Goal: Task Accomplishment & Management: Manage account settings

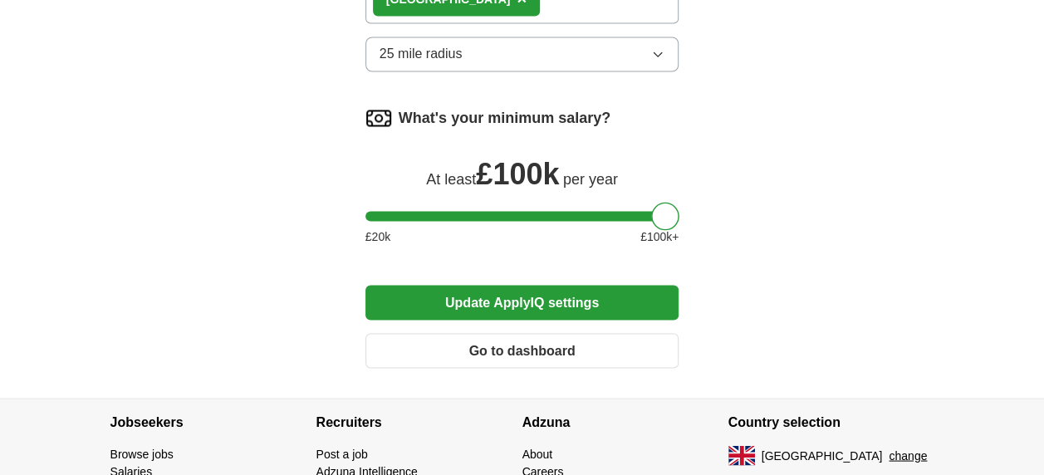
scroll to position [1441, 0]
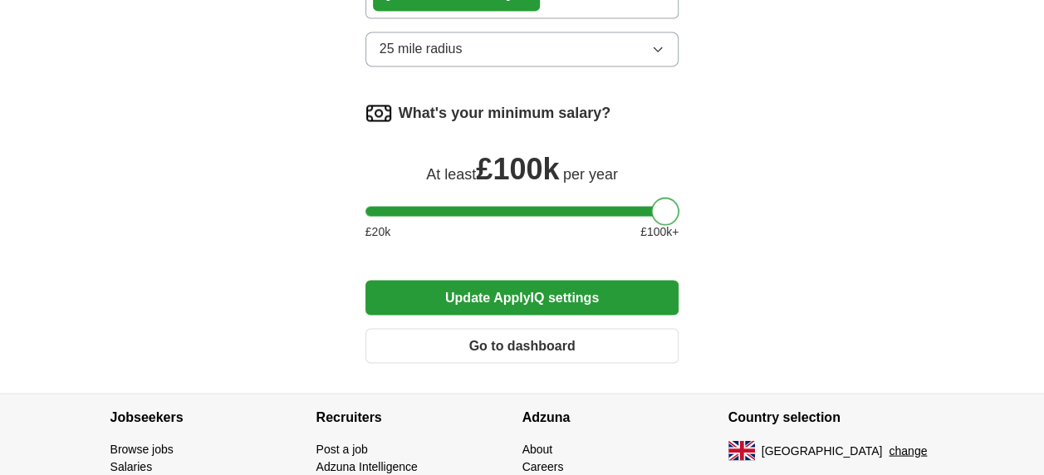
drag, startPoint x: 666, startPoint y: 211, endPoint x: 695, endPoint y: 217, distance: 29.6
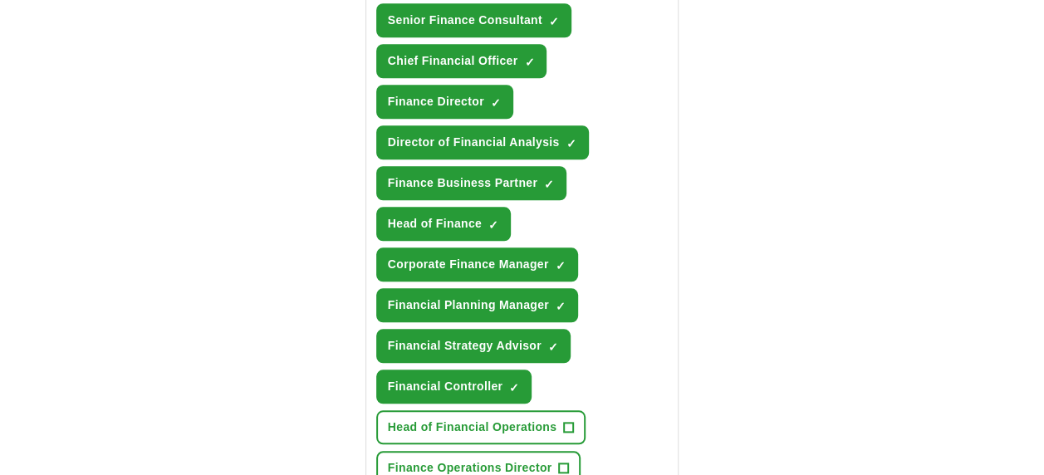
scroll to position [704, 0]
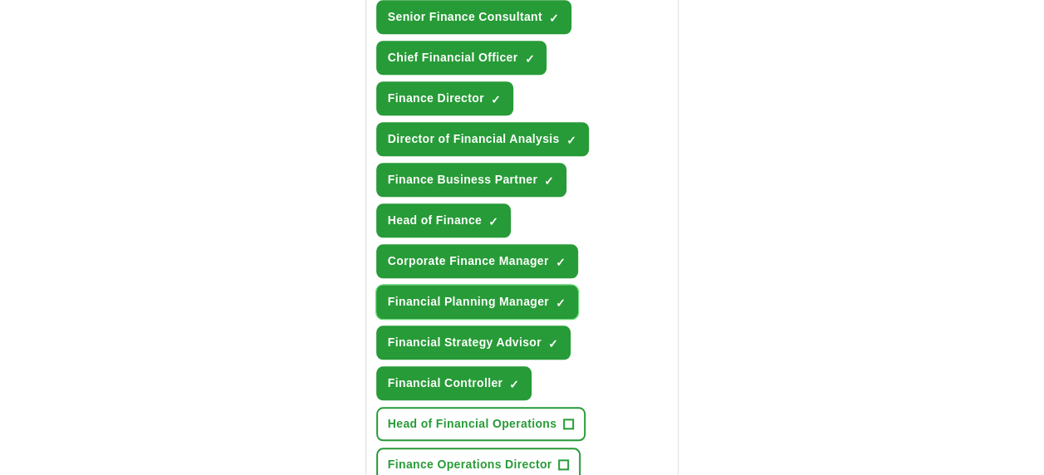
click at [0, 0] on span "×" at bounding box center [0, 0] width 0 height 0
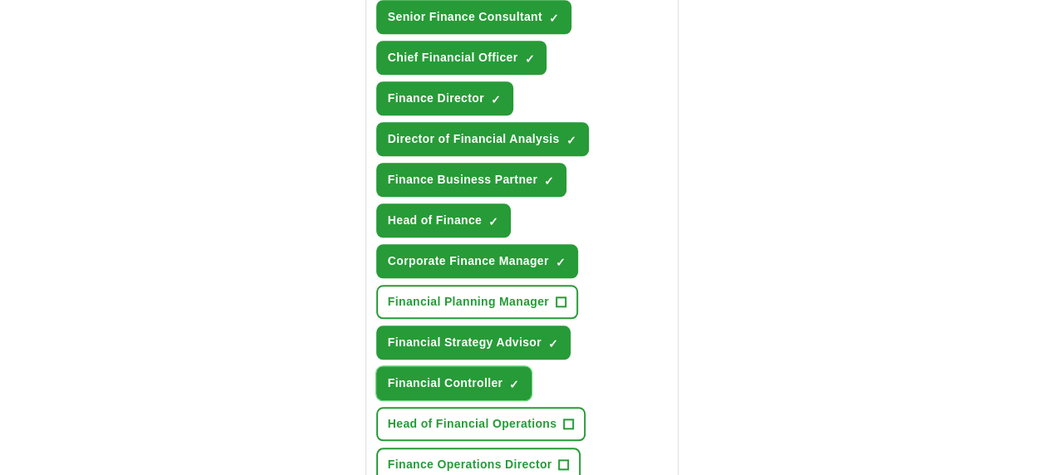
click at [518, 387] on button "Financial Controller ✓ ×" at bounding box center [453, 383] width 155 height 34
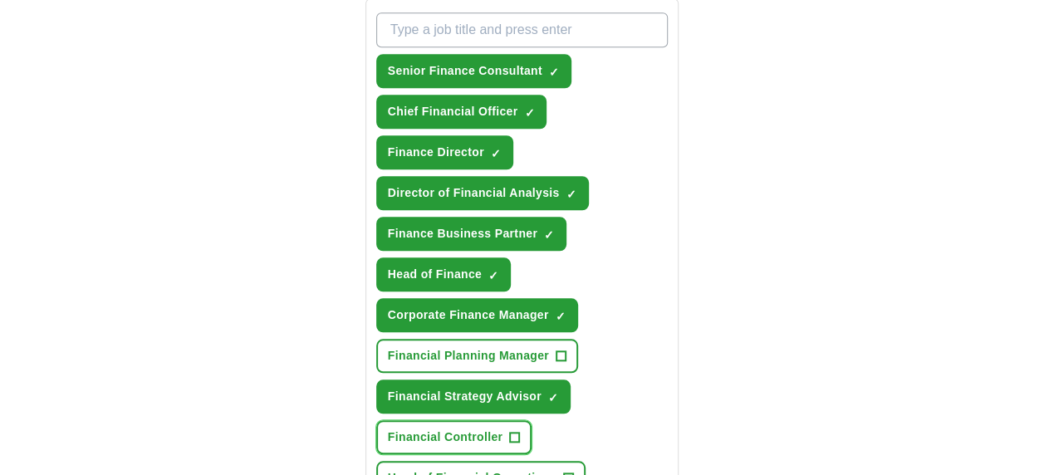
scroll to position [662, 0]
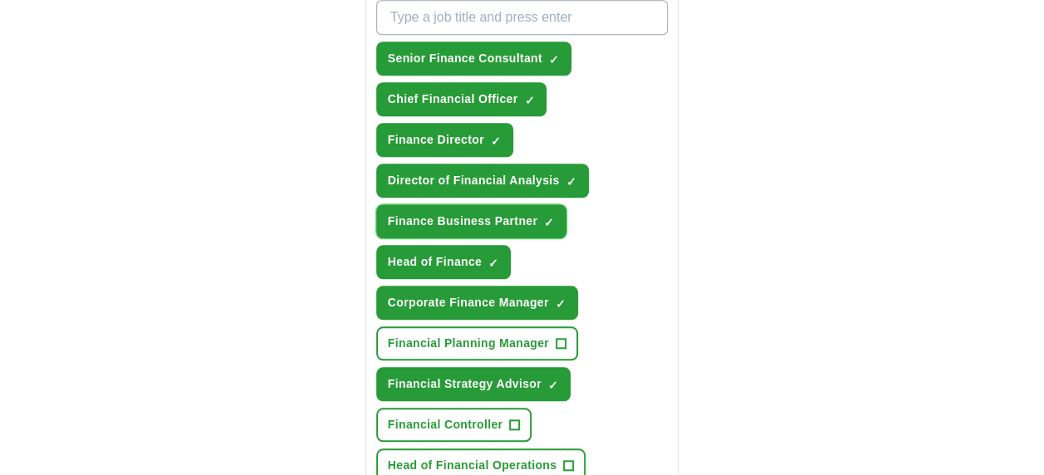
click at [557, 222] on button "Finance Business Partner ✓ ×" at bounding box center [471, 221] width 190 height 34
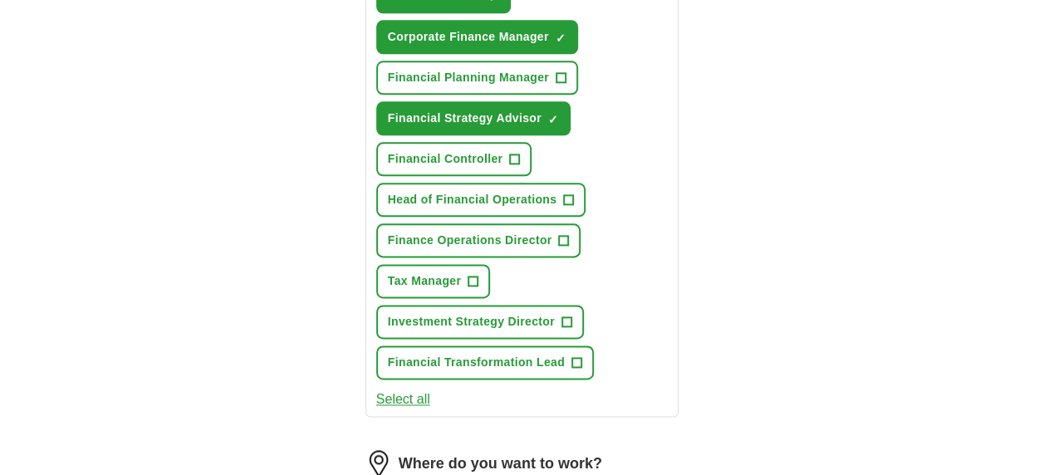
scroll to position [931, 0]
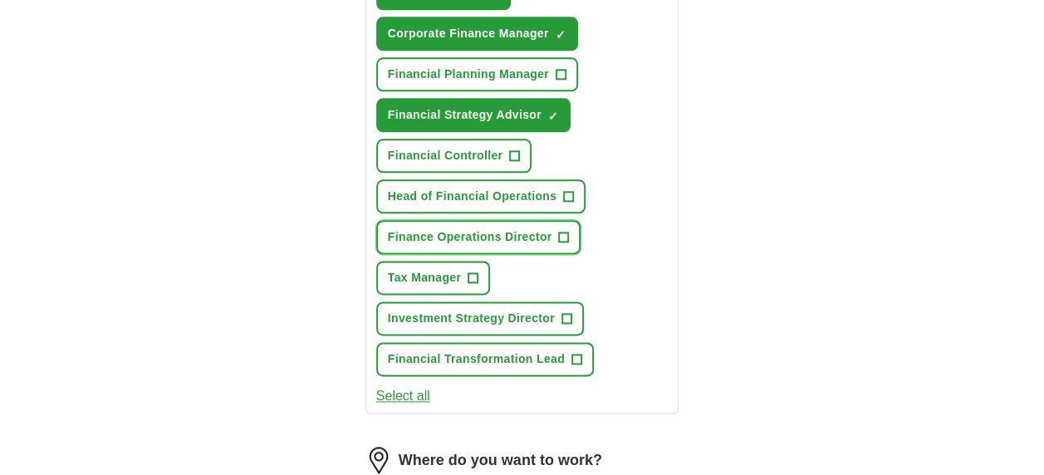
click at [561, 237] on span "+" at bounding box center [564, 237] width 10 height 13
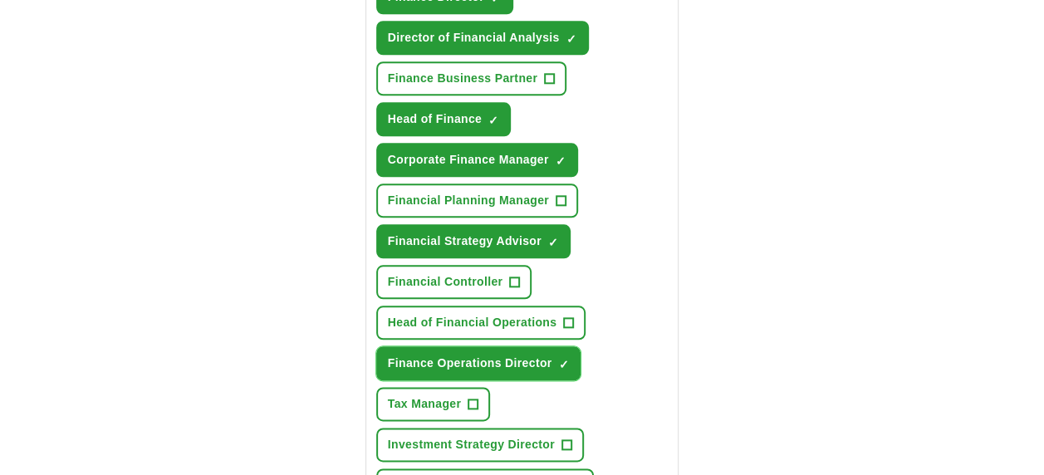
scroll to position [793, 0]
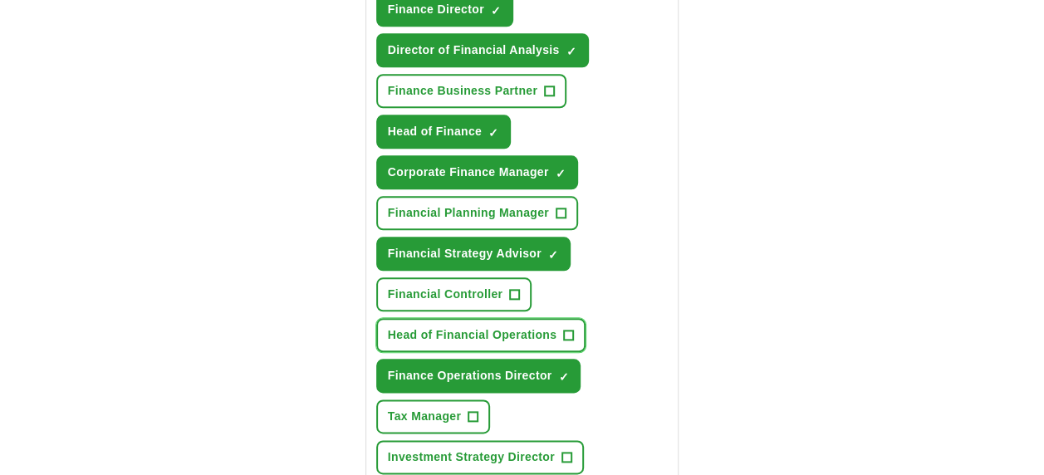
click at [560, 328] on button "Head of Financial Operations +" at bounding box center [481, 335] width 210 height 34
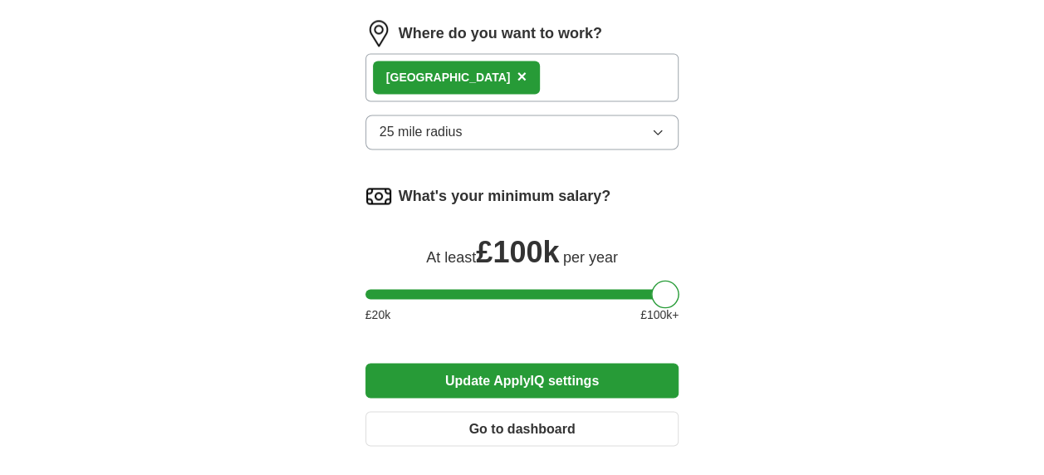
scroll to position [1411, 0]
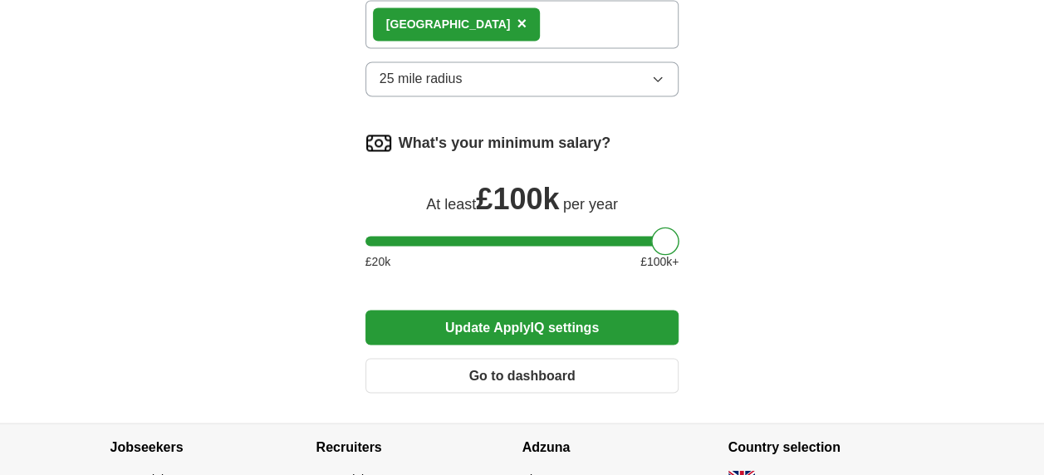
click at [617, 322] on button "Update ApplyIQ settings" at bounding box center [522, 327] width 314 height 35
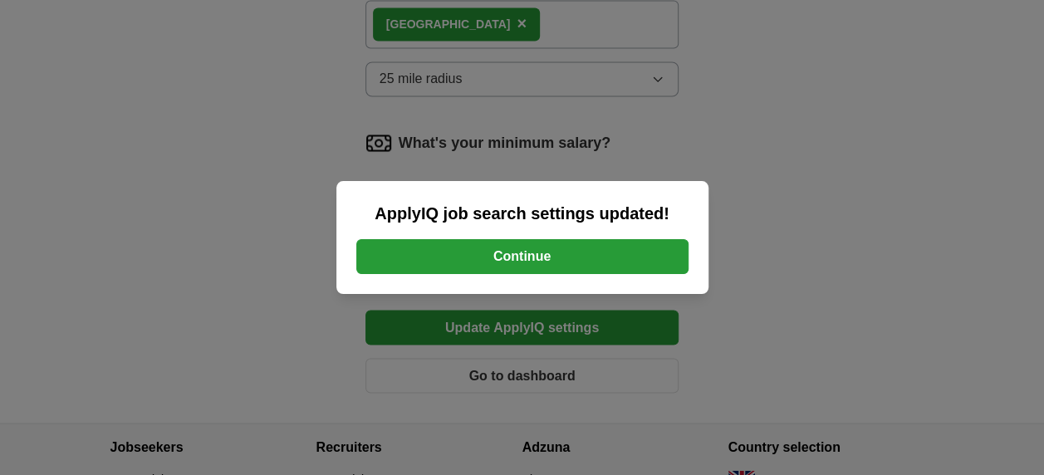
click at [598, 260] on button "Continue" at bounding box center [522, 256] width 332 height 35
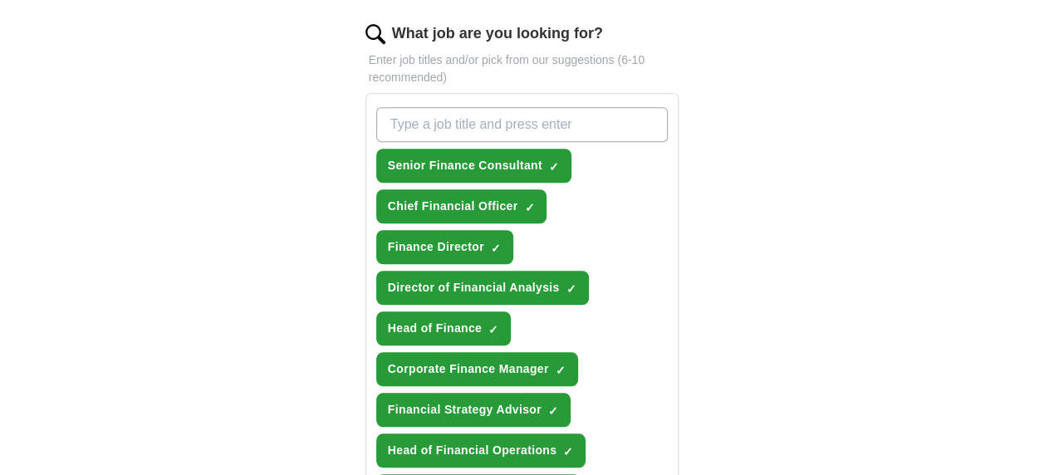
drag, startPoint x: 1041, startPoint y: 196, endPoint x: 1042, endPoint y: 209, distance: 13.3
click at [1042, 209] on div "ApplyIQ Let ApplyIQ do the hard work of searching and applying for jobs. Just t…" at bounding box center [522, 407] width 1044 height 1824
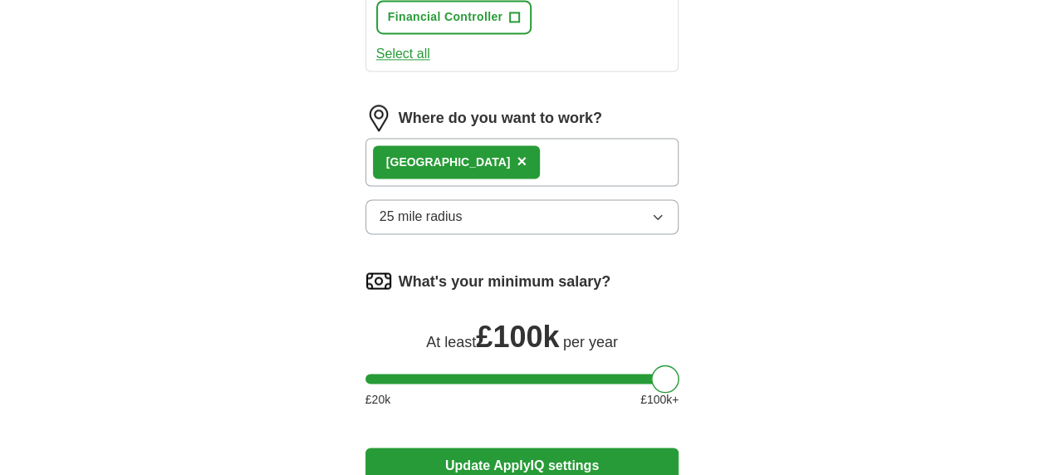
scroll to position [1327, 0]
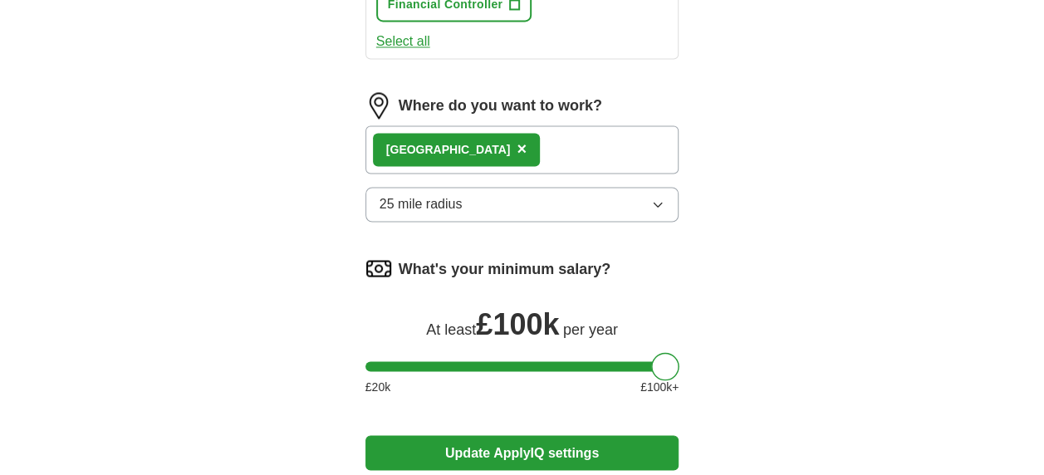
click at [662, 200] on icon "button" at bounding box center [657, 204] width 13 height 13
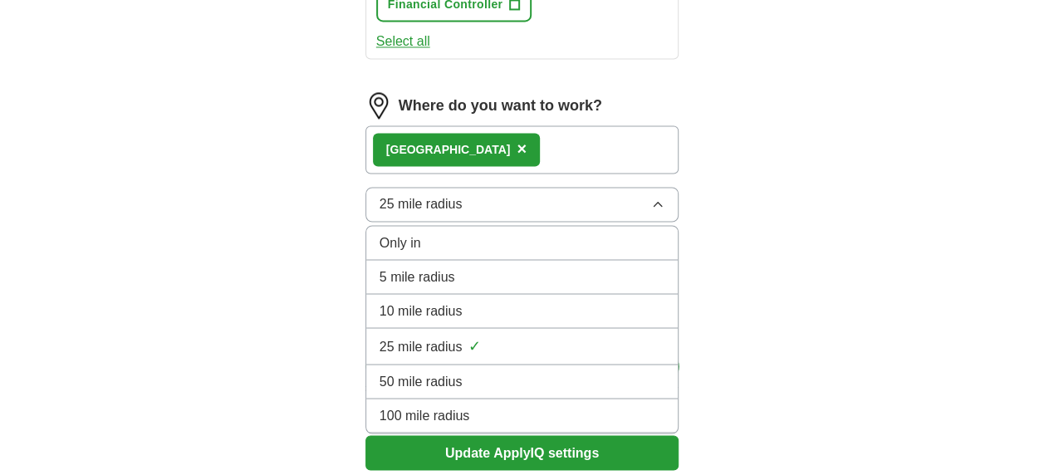
click at [625, 416] on div "100 mile radius" at bounding box center [522, 415] width 286 height 20
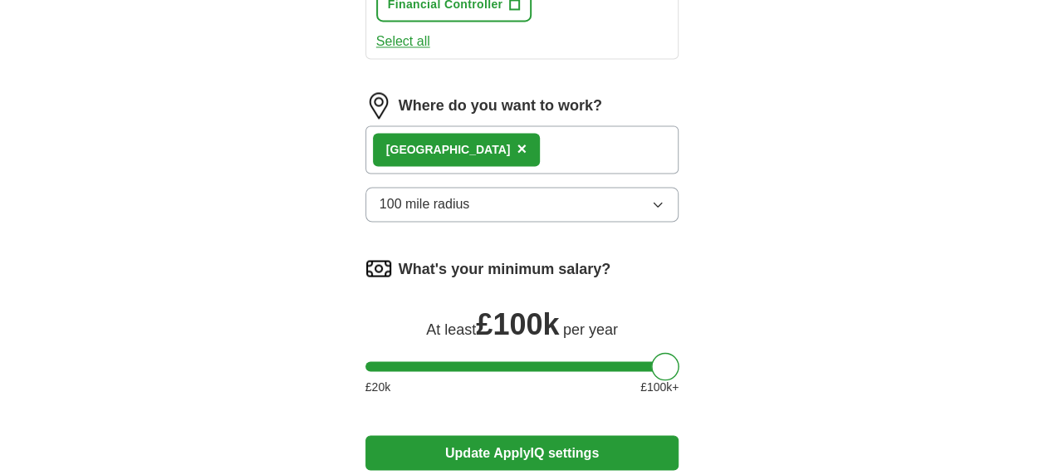
click at [650, 200] on button "100 mile radius" at bounding box center [522, 204] width 314 height 35
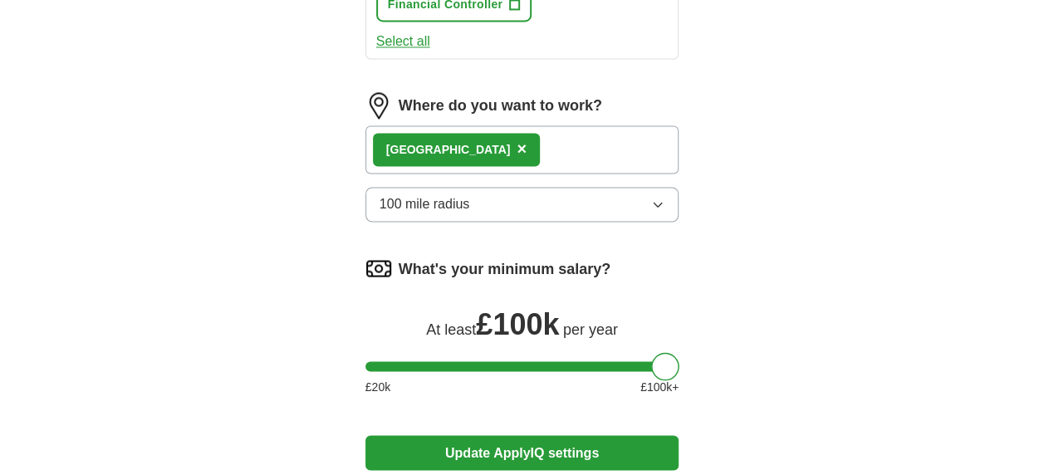
click at [586, 143] on div "London ×" at bounding box center [522, 149] width 314 height 48
click at [565, 146] on div "London ×" at bounding box center [522, 149] width 314 height 48
click at [520, 142] on div "London ×" at bounding box center [522, 149] width 314 height 48
click at [508, 152] on div "London ×" at bounding box center [522, 149] width 314 height 48
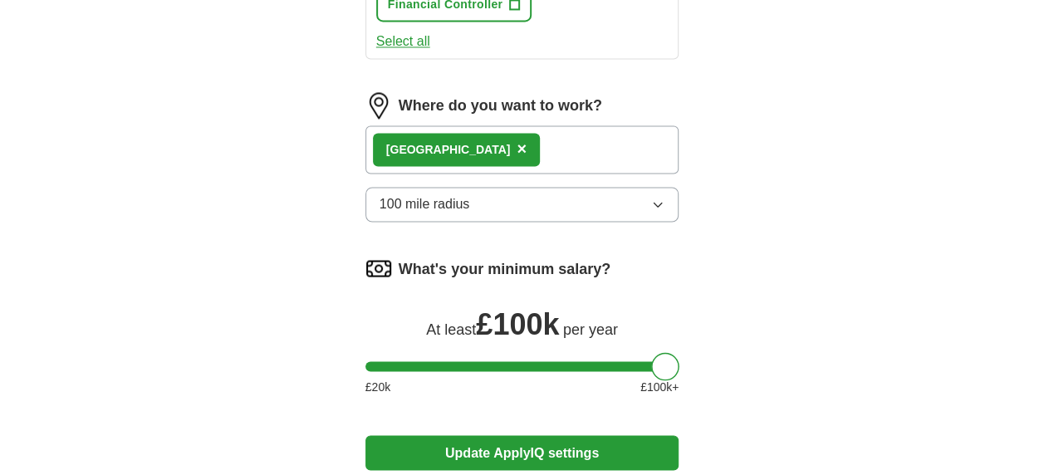
click at [508, 152] on div "London ×" at bounding box center [522, 149] width 314 height 48
click at [549, 449] on button "Update ApplyIQ settings" at bounding box center [522, 452] width 314 height 35
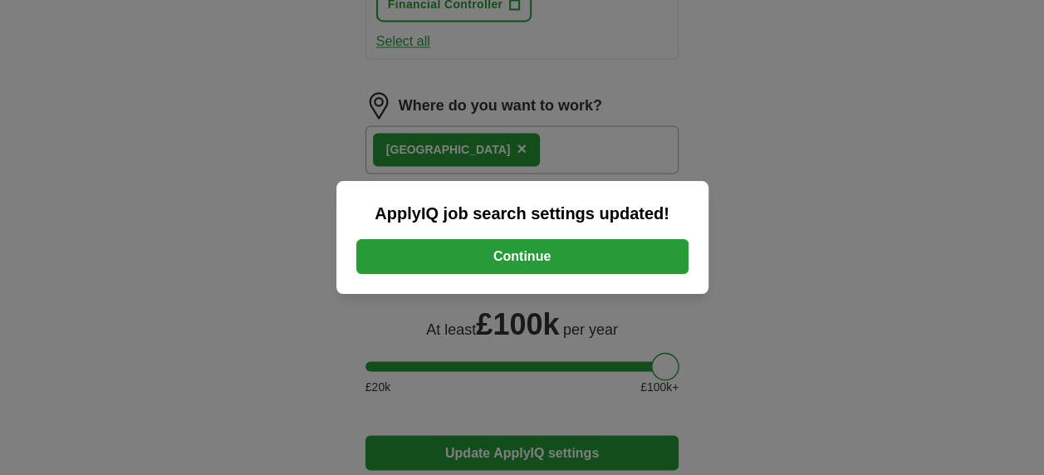
click at [618, 261] on button "Continue" at bounding box center [522, 256] width 332 height 35
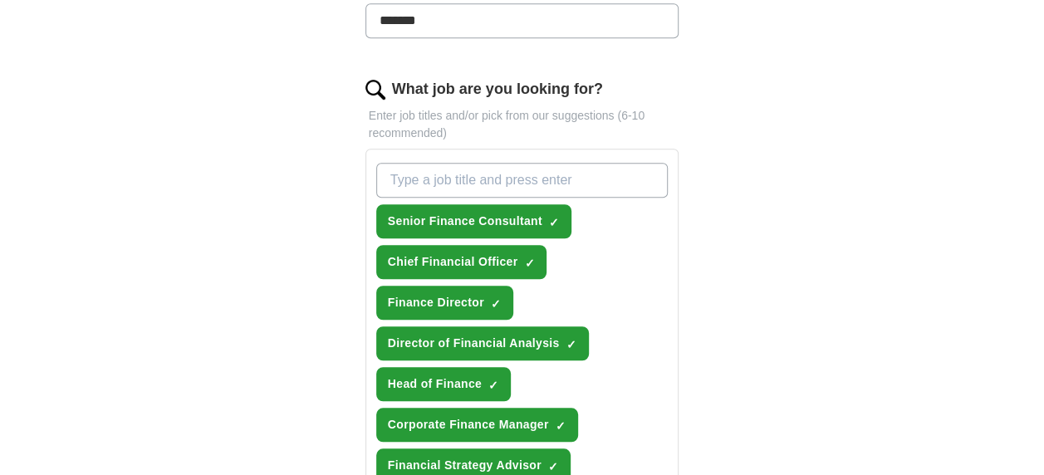
click at [825, 168] on div "ApplyIQ Let ApplyIQ do the hard work of searching and applying for jobs. Just t…" at bounding box center [522, 463] width 850 height 1824
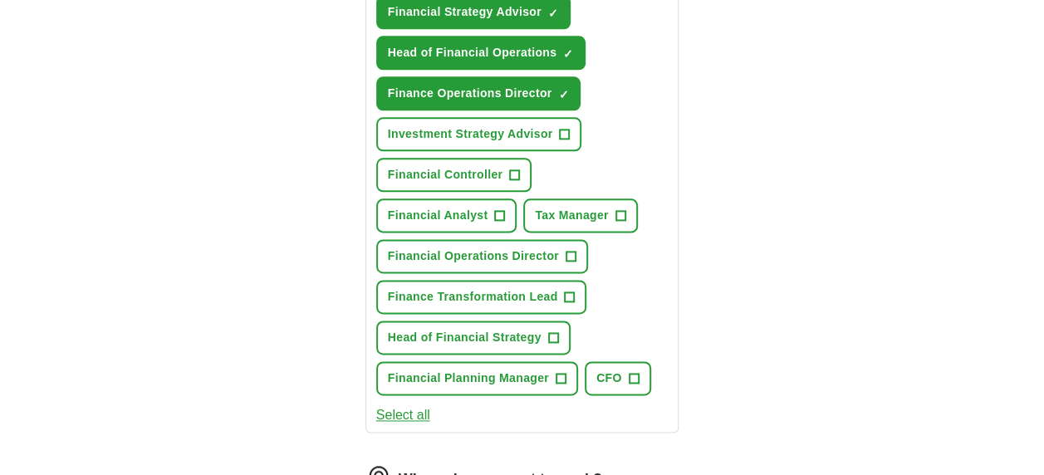
scroll to position [951, 0]
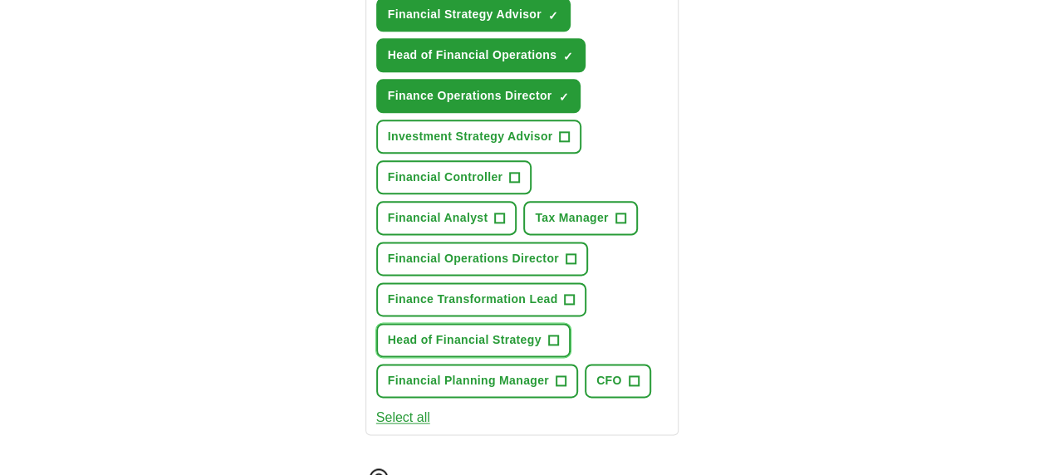
click at [558, 335] on span "+" at bounding box center [553, 340] width 11 height 11
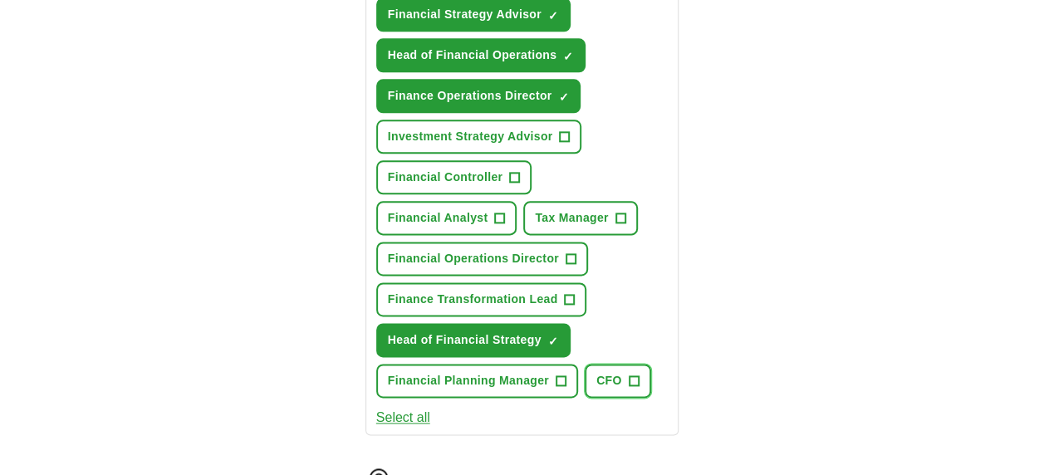
click at [644, 379] on button "CFO +" at bounding box center [617, 381] width 66 height 34
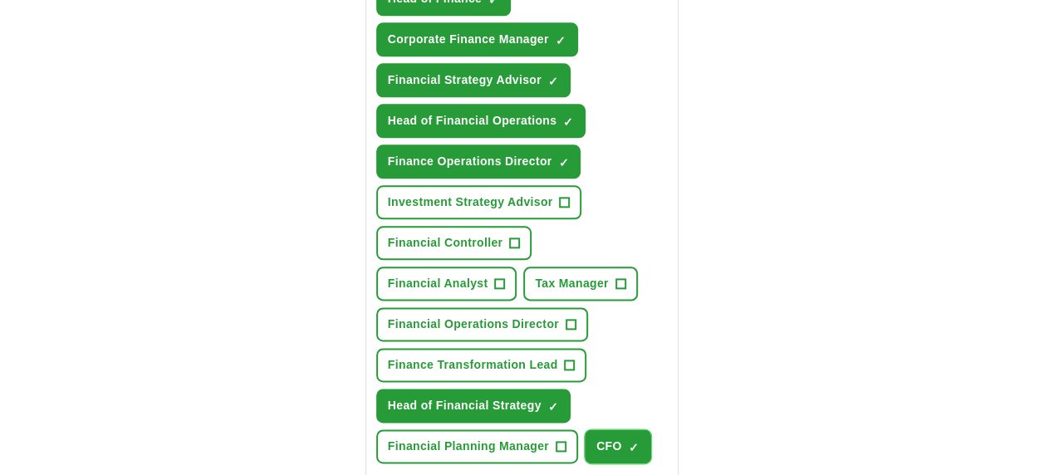
scroll to position [887, 0]
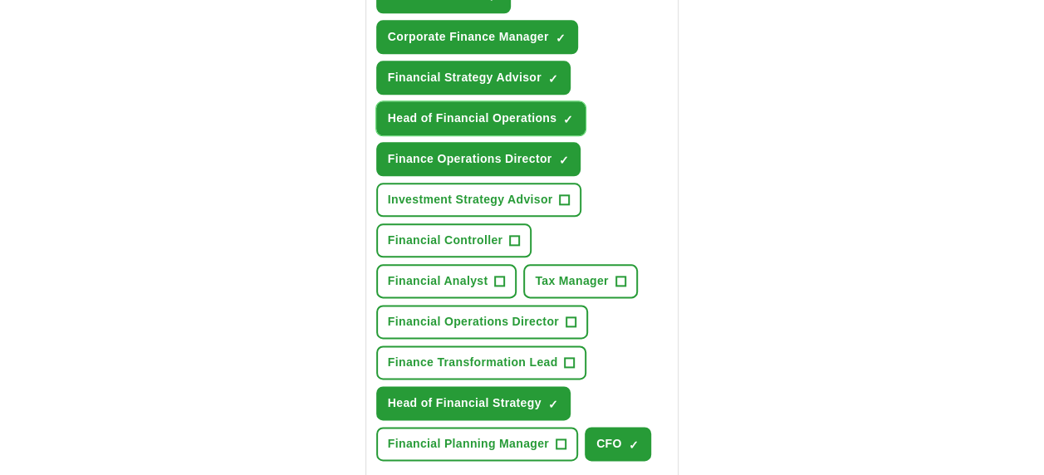
click at [0, 0] on span "×" at bounding box center [0, 0] width 0 height 0
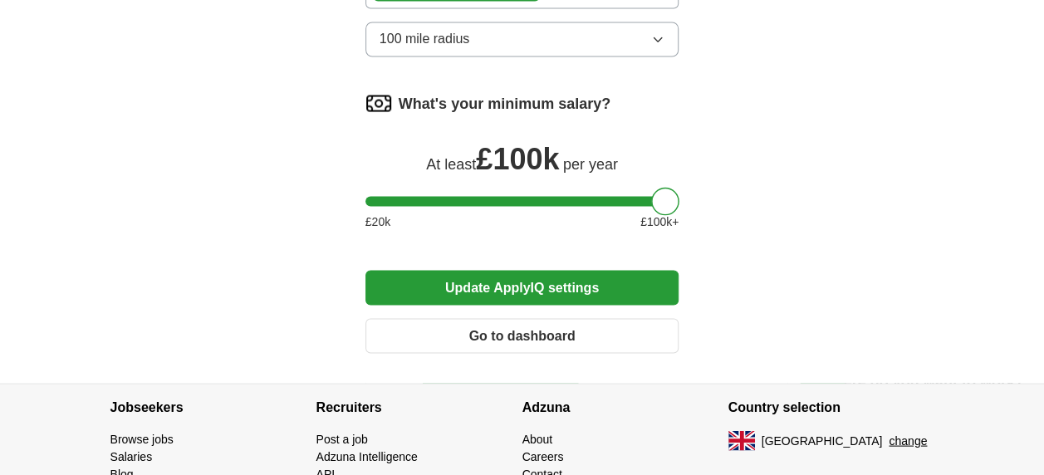
scroll to position [1539, 0]
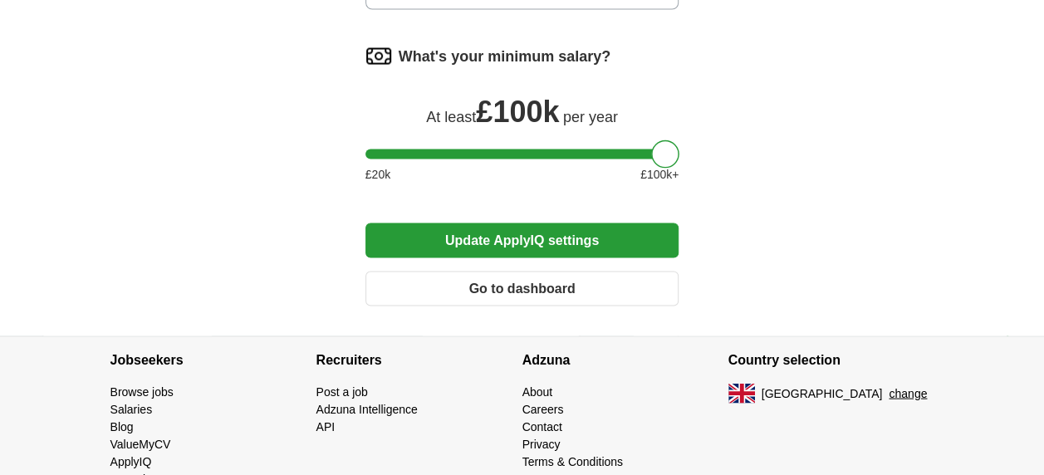
click at [581, 239] on button "Update ApplyIQ settings" at bounding box center [522, 239] width 314 height 35
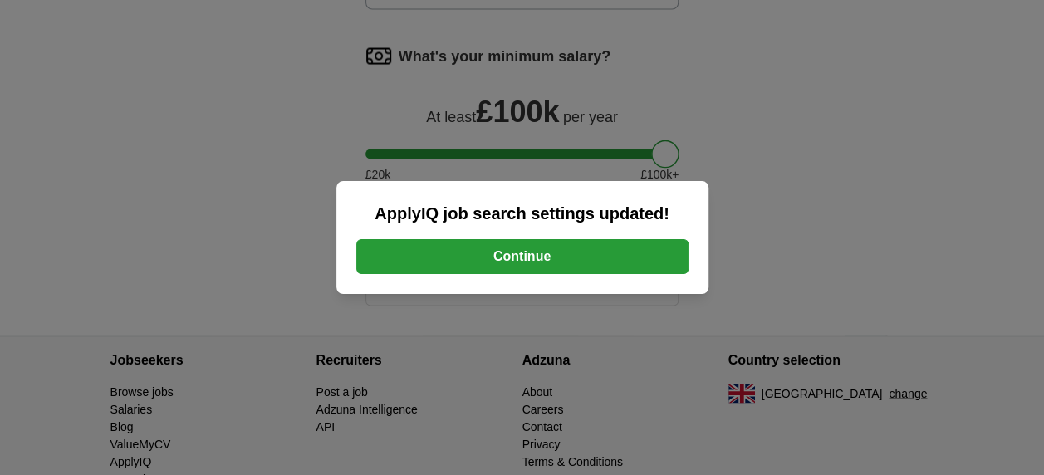
click at [615, 264] on button "Continue" at bounding box center [522, 256] width 332 height 35
